Goal: Task Accomplishment & Management: Use online tool/utility

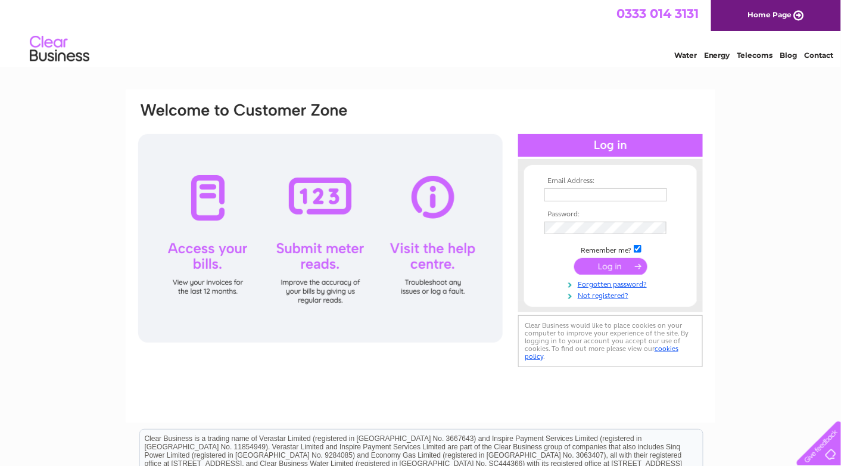
type input "nick.beavon@greyboxselfstorage.co.uk"
click at [615, 262] on input "submit" at bounding box center [610, 266] width 73 height 17
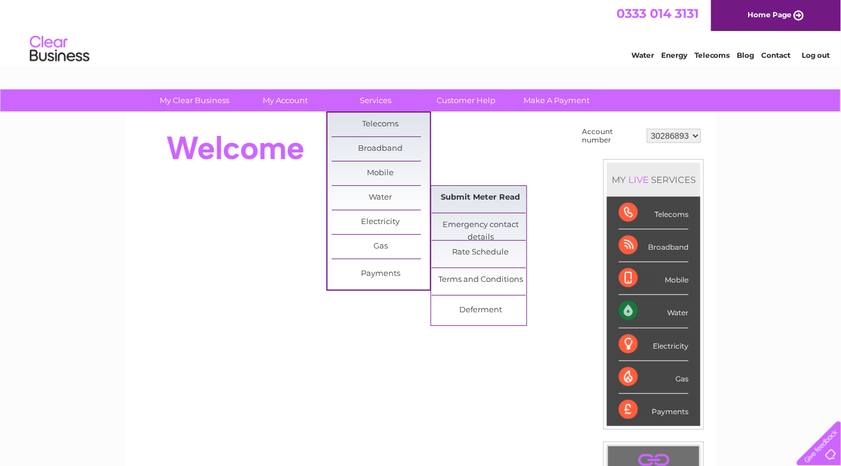
click at [477, 196] on link "Submit Meter Read" at bounding box center [481, 198] width 98 height 24
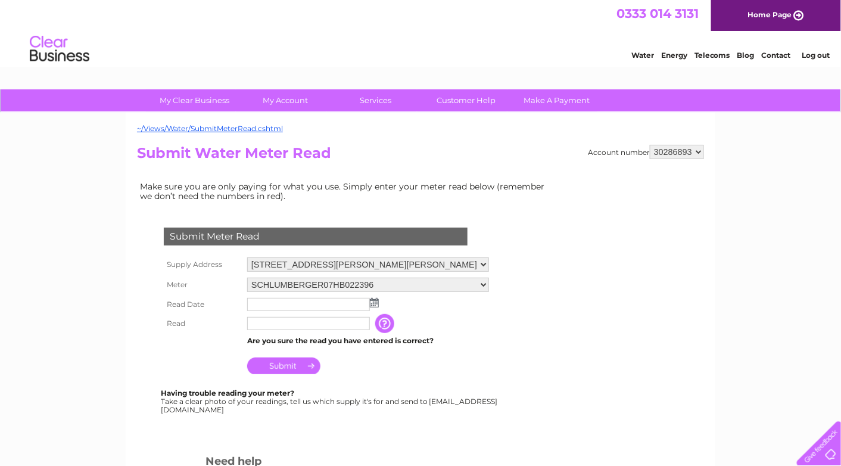
click at [375, 303] on img at bounding box center [374, 303] width 9 height 10
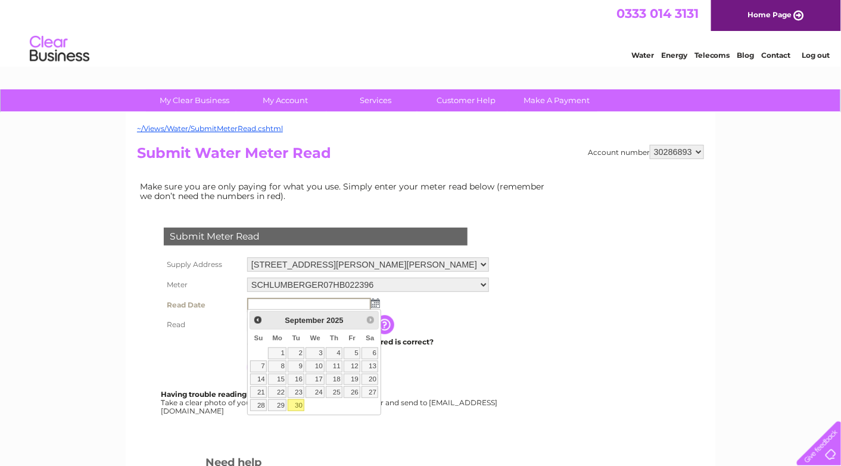
click at [296, 399] on link "30" at bounding box center [296, 405] width 17 height 12
type input "2025/09/30"
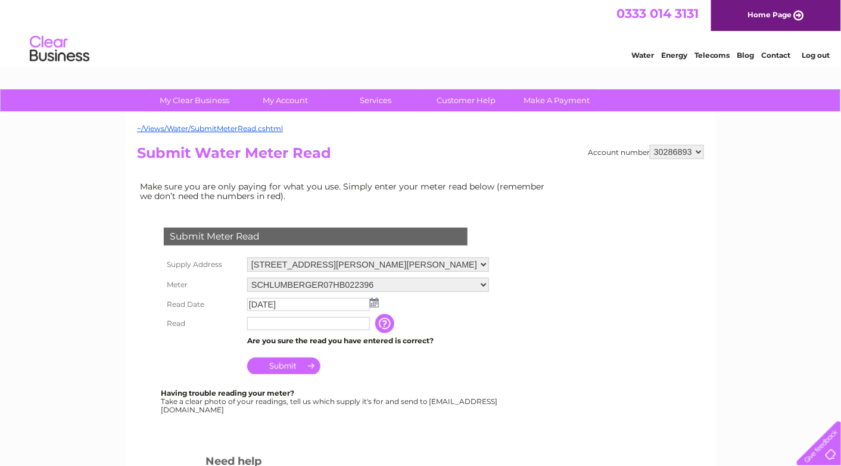
click at [265, 323] on input "text" at bounding box center [308, 323] width 123 height 13
click at [492, 143] on div "~/Views/Water/SubmitMeterRead.cshtml Account number 30286893 Submit Water Meter…" at bounding box center [421, 353] width 590 height 481
click at [271, 320] on input "text" at bounding box center [309, 324] width 124 height 14
type input "1433"
click at [293, 364] on input "Submit" at bounding box center [283, 367] width 73 height 17
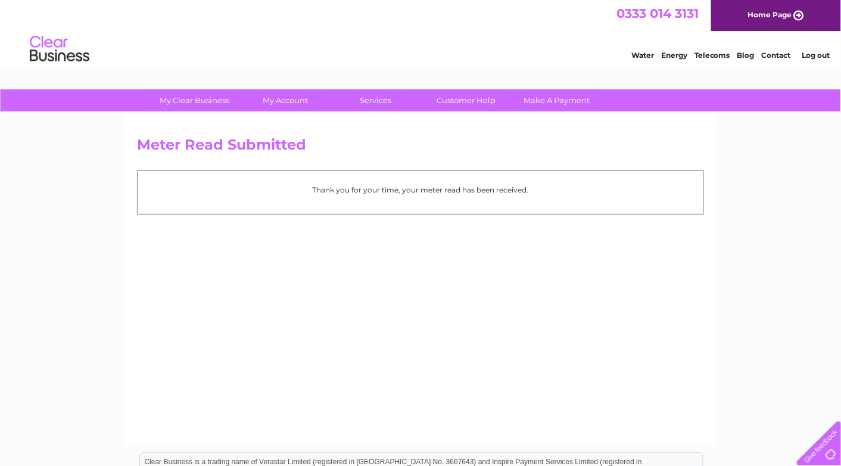
click at [751, 19] on link "Home Page" at bounding box center [777, 15] width 130 height 31
